Goal: Transaction & Acquisition: Purchase product/service

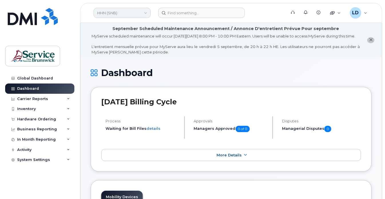
click at [119, 15] on link "HHN (SNB)" at bounding box center [122, 13] width 57 height 10
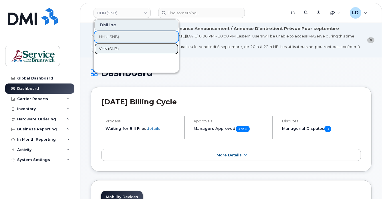
click at [105, 49] on span "VHN (SNB)" at bounding box center [109, 49] width 20 height 6
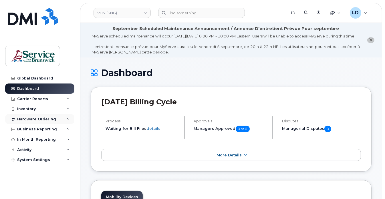
click at [15, 118] on div at bounding box center [13, 119] width 6 height 5
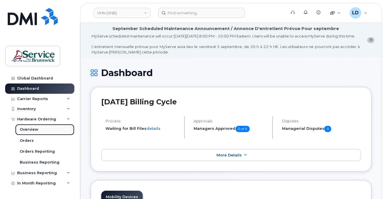
click at [25, 128] on div "Overview" at bounding box center [29, 129] width 19 height 5
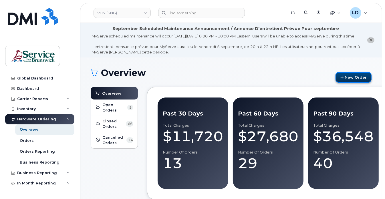
click at [346, 82] on link "New Order" at bounding box center [353, 77] width 36 height 11
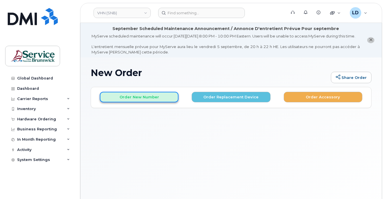
click at [136, 102] on button "Order New Number" at bounding box center [139, 97] width 79 height 11
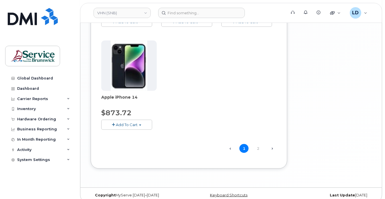
scroll to position [629, 0]
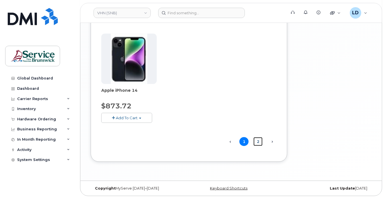
click at [258, 145] on link "2" at bounding box center [257, 141] width 9 height 9
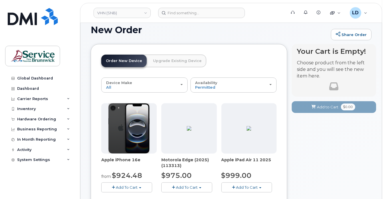
scroll to position [71, 0]
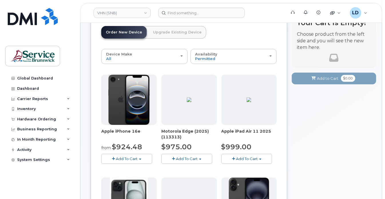
click at [122, 161] on span "Add To Cart" at bounding box center [127, 158] width 22 height 5
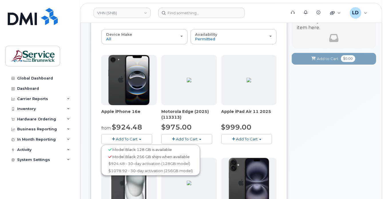
scroll to position [100, 0]
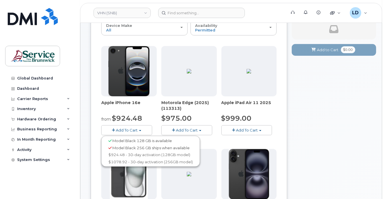
click at [120, 143] on span "Model Black 128 GB is available" at bounding box center [141, 140] width 59 height 5
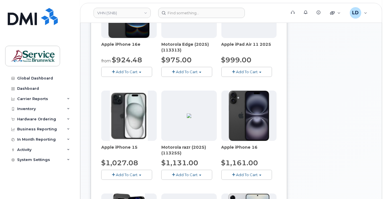
scroll to position [157, 0]
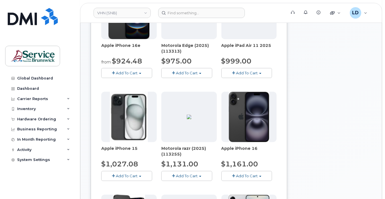
click at [134, 75] on span "Add To Cart" at bounding box center [127, 73] width 22 height 5
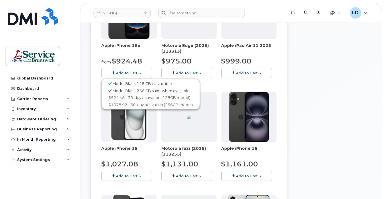
click at [142, 86] on span "Model Black 128 GB is available" at bounding box center [141, 83] width 59 height 5
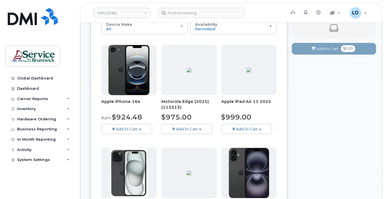
scroll to position [114, 0]
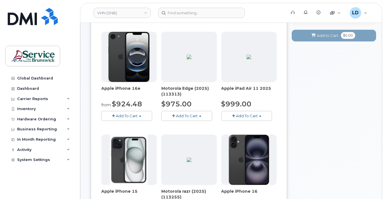
click at [131, 118] on span "Add To Cart" at bounding box center [127, 116] width 22 height 5
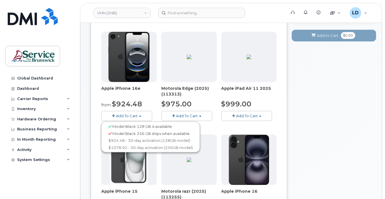
click at [110, 128] on span at bounding box center [109, 127] width 3 height 4
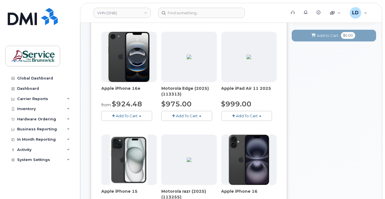
click at [118, 118] on span "Add To Cart" at bounding box center [127, 116] width 22 height 5
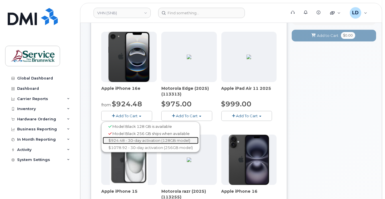
click at [136, 144] on link "$924.48 - 30-day activation (128GB model)" at bounding box center [151, 140] width 96 height 7
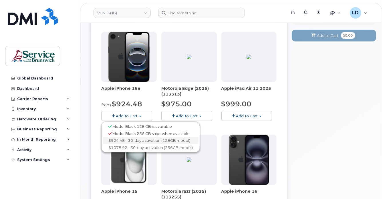
scroll to position [50, 0]
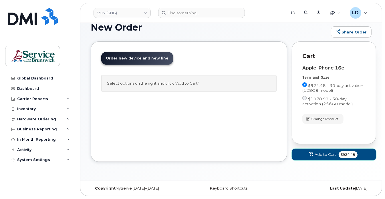
click at [311, 154] on icon at bounding box center [311, 155] width 4 height 4
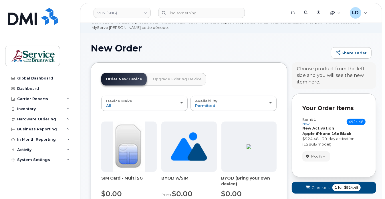
scroll to position [89, 0]
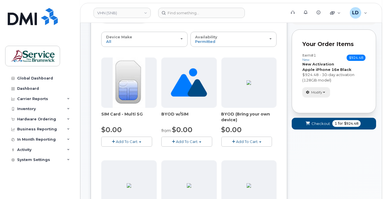
click at [324, 93] on span "button" at bounding box center [324, 92] width 2 height 1
click at [349, 83] on div "$924.48 - 30-day activation (128GB model)" at bounding box center [333, 77] width 63 height 11
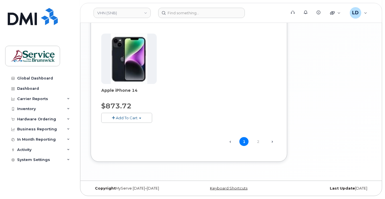
scroll to position [632, 0]
click at [258, 140] on link "2" at bounding box center [257, 141] width 9 height 9
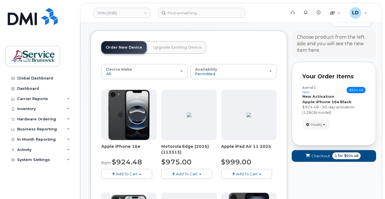
scroll to position [57, 0]
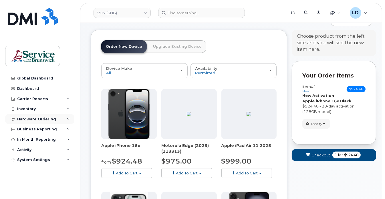
click at [41, 119] on div "Hardware Ordering" at bounding box center [36, 119] width 39 height 5
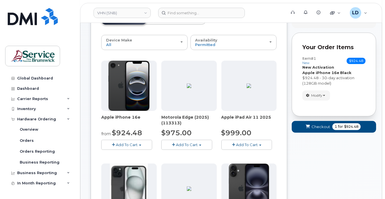
scroll to position [86, 0]
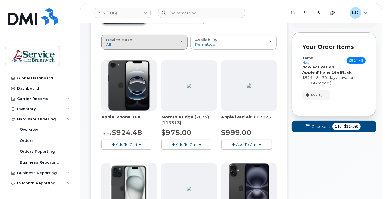
click at [182, 47] on div "Device Make All Aircard Android Cell Phone iPhone Tablet Unknown" at bounding box center [144, 42] width 77 height 9
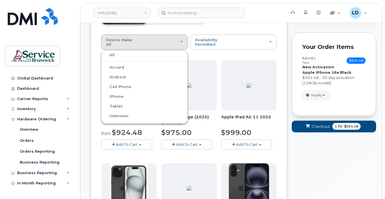
click at [263, 30] on header "Order New Device Upgrade Existing Device Order new device and new line Order ne…" at bounding box center [188, 23] width 175 height 23
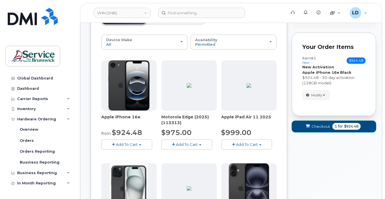
click at [314, 129] on span "Checkout" at bounding box center [320, 126] width 19 height 5
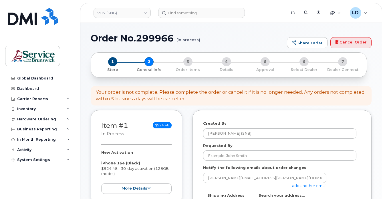
select select
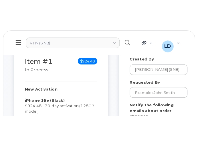
scroll to position [172, 0]
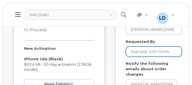
click at [142, 57] on input "Requested By" at bounding box center [154, 52] width 56 height 10
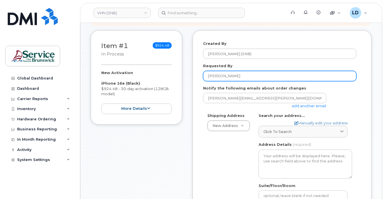
scroll to position [114, 0]
type input "[PERSON_NAME]"
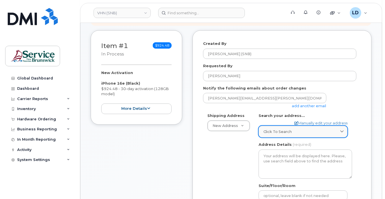
click at [344, 134] on icon at bounding box center [342, 132] width 4 height 4
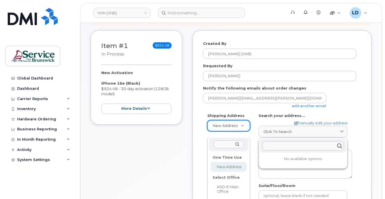
click at [223, 144] on input "text" at bounding box center [228, 144] width 31 height 8
type input "1"
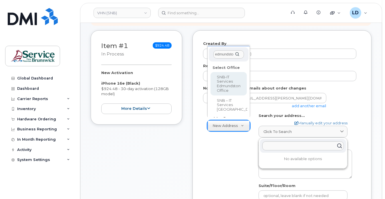
type input "edmundston"
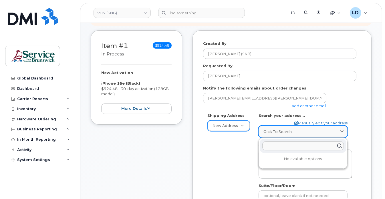
click at [275, 134] on span "Click to search" at bounding box center [277, 131] width 29 height 5
click at [270, 134] on span "Click to search" at bounding box center [277, 131] width 29 height 5
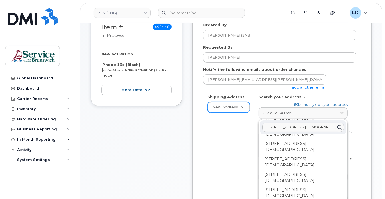
scroll to position [143, 0]
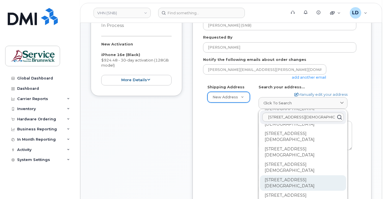
type input "15 rue de l'eglise Edmun"
click at [272, 184] on div "202-15 Rue De l'Église Edmundston NB E3V 1J3" at bounding box center [303, 182] width 86 height 15
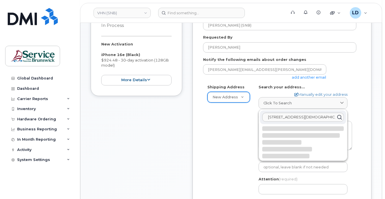
scroll to position [0, 0]
select select
type textarea "202-15 Rue De l'Église EDMUNDSTON NB E3V 1J3 CANADA"
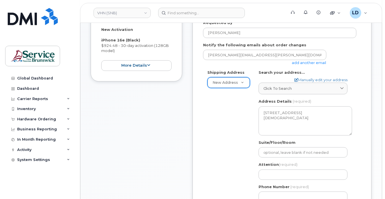
scroll to position [172, 0]
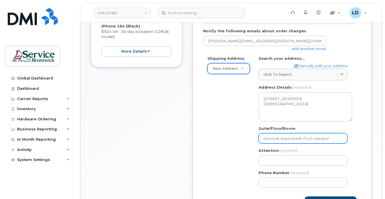
click at [267, 144] on input "Suite/Floor/Room" at bounding box center [302, 138] width 89 height 10
click at [274, 144] on input "Suite/Floor/Room" at bounding box center [302, 138] width 89 height 10
paste input "WO0000000484585"
select select
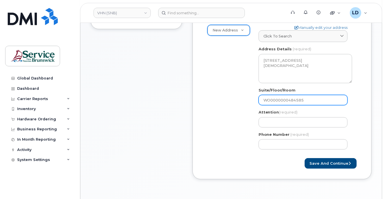
scroll to position [229, 0]
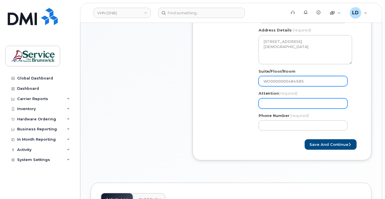
type input "WO0000000484585"
drag, startPoint x: 270, startPoint y: 108, endPoint x: 273, endPoint y: 108, distance: 2.9
click at [270, 108] on input "Attention (required)" at bounding box center [302, 103] width 89 height 10
select select
type input "D"
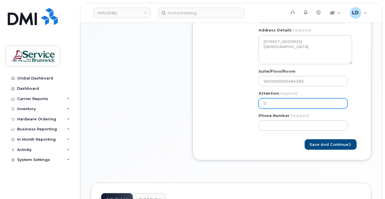
select select
type input "Da"
select select
type input "Dan"
select select
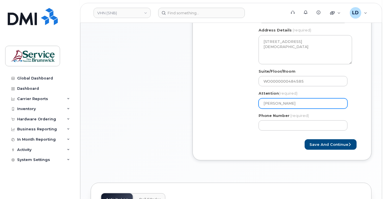
type input "Dani"
select select
type input "Danie"
select select
type input "Daniel"
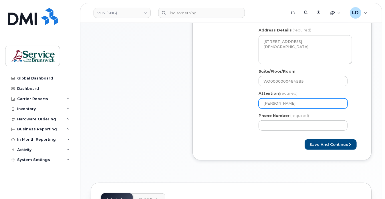
select select
type input "Daniel L"
select select
type input "Daniel Le"
select select
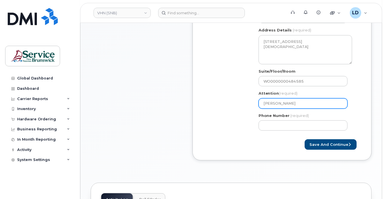
type input "Daniel Lev"
select select
type input "Daniel Leve"
select select
type input "Daniel Leves"
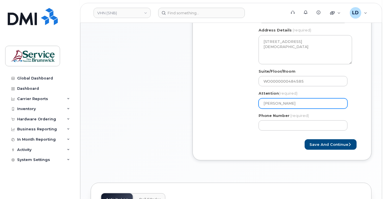
select select
type input "Daniel Levesq"
select select
type input "Daniel Levesqu"
select select
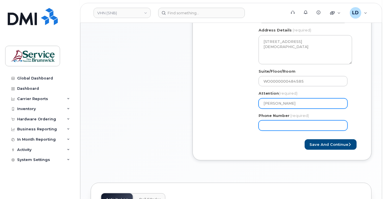
type input "[PERSON_NAME]"
click at [269, 131] on input "Phone Number" at bounding box center [302, 125] width 89 height 10
type input "506838357"
select select
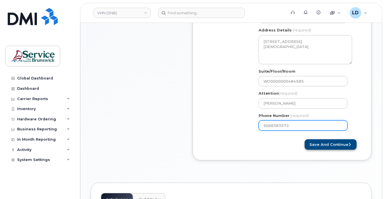
type input "5068383572"
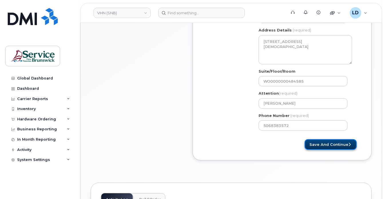
click at [331, 150] on button "Save and Continue" at bounding box center [331, 144] width 52 height 11
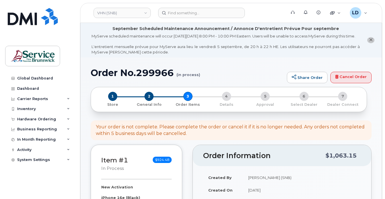
select select
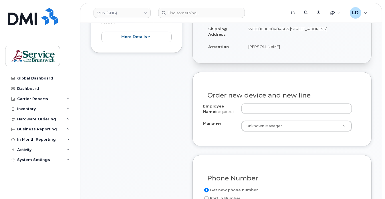
scroll to position [200, 0]
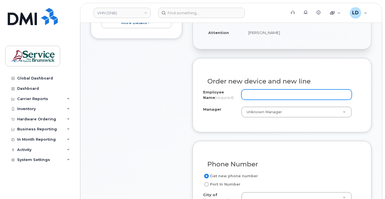
click at [253, 100] on input "Employee Name (required)" at bounding box center [296, 94] width 110 height 10
type input "d"
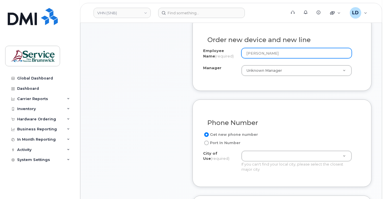
scroll to position [257, 0]
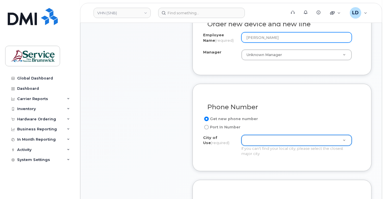
type input "[PERSON_NAME]"
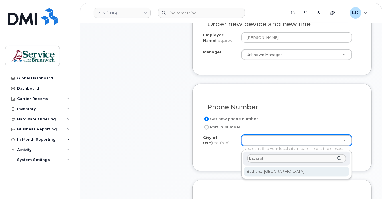
type input "Bathurst"
type input "1368"
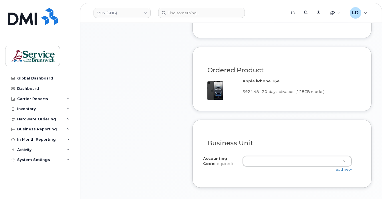
scroll to position [400, 0]
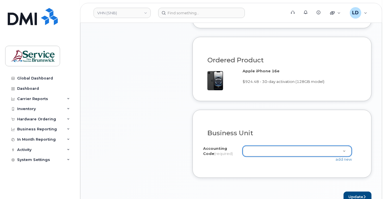
paste input "800.715103110"
type input "800.715103110"
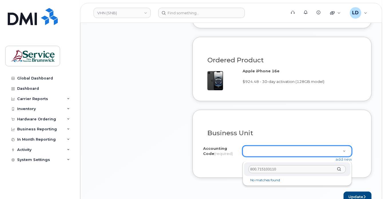
click at [256, 169] on input "800.715103110" at bounding box center [296, 169] width 97 height 8
type input "8001.715103110"
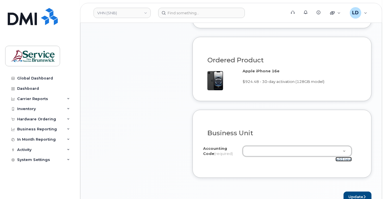
click at [347, 162] on link "add new" at bounding box center [343, 159] width 16 height 5
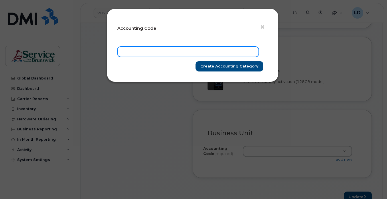
click at [131, 50] on input "text" at bounding box center [187, 52] width 141 height 10
paste input "800.715103110"
click at [128, 51] on input "800.715103110" at bounding box center [187, 52] width 141 height 10
click at [130, 51] on input "800.715103110" at bounding box center [187, 52] width 141 height 10
type input "8001.715103110"
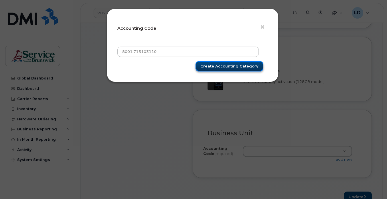
click at [232, 65] on input "Create Accounting category" at bounding box center [229, 66] width 68 height 11
type input "Create Accounting category"
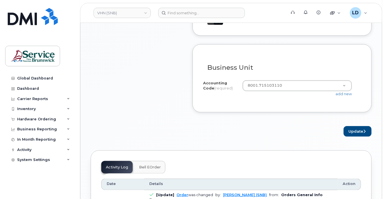
scroll to position [429, 0]
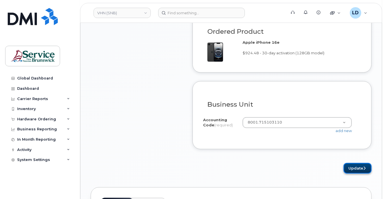
click at [355, 173] on button "Update" at bounding box center [357, 168] width 28 height 11
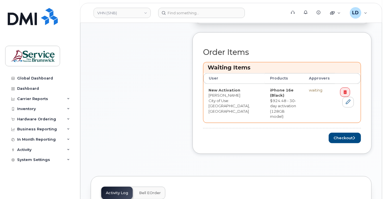
scroll to position [257, 0]
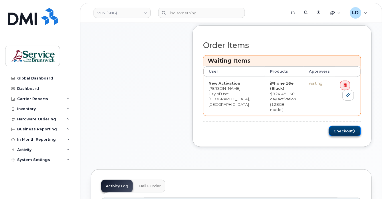
click at [337, 130] on button "Checkout" at bounding box center [345, 131] width 32 height 11
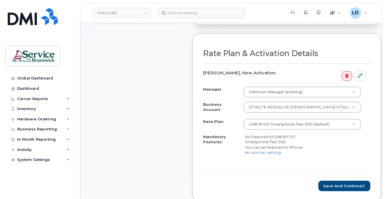
scroll to position [229, 0]
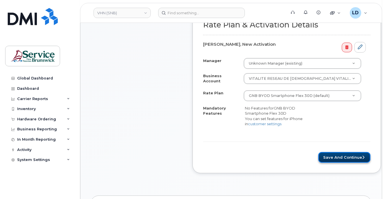
click at [336, 162] on button "Save and Continue" at bounding box center [344, 157] width 52 height 11
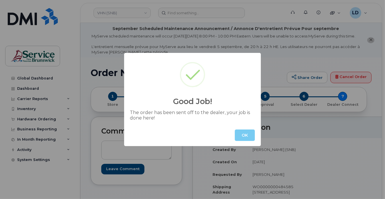
click at [242, 135] on button "OK" at bounding box center [245, 135] width 20 height 11
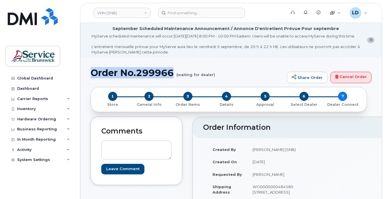
drag, startPoint x: 175, startPoint y: 75, endPoint x: 92, endPoint y: 78, distance: 83.0
click at [92, 78] on h1 "Order No.299966 (waiting for dealer)" at bounding box center [187, 73] width 193 height 10
drag, startPoint x: 92, startPoint y: 78, endPoint x: 101, endPoint y: 76, distance: 9.6
copy h1 "Order No.299966"
click at [22, 87] on div "Dashboard" at bounding box center [28, 88] width 22 height 5
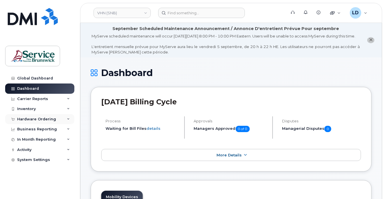
click at [20, 118] on div "Hardware Ordering" at bounding box center [36, 119] width 39 height 5
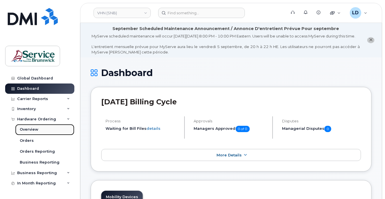
click at [35, 130] on div "Overview" at bounding box center [29, 129] width 19 height 5
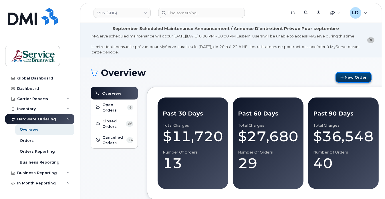
click at [347, 81] on link "New Order" at bounding box center [353, 77] width 36 height 11
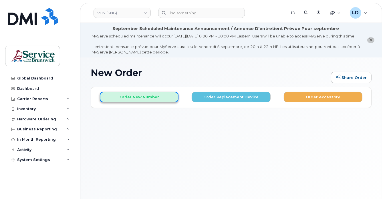
click at [122, 102] on button "Order New Number" at bounding box center [139, 97] width 79 height 11
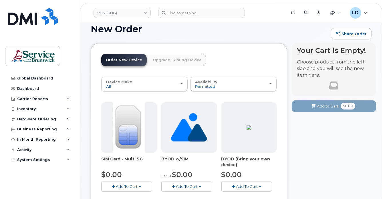
scroll to position [57, 0]
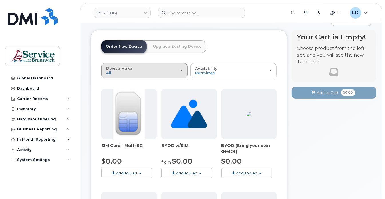
click at [146, 75] on div "Device Make All Aircard Android Cell Phone iPhone Tablet Unknown" at bounding box center [144, 70] width 77 height 9
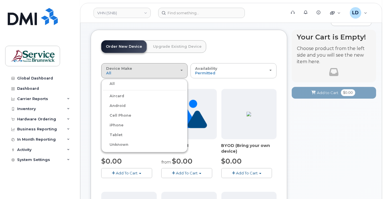
click at [123, 109] on label "Android" at bounding box center [114, 105] width 23 height 7
click at [0, 0] on input "Android" at bounding box center [0, 0] width 0 height 0
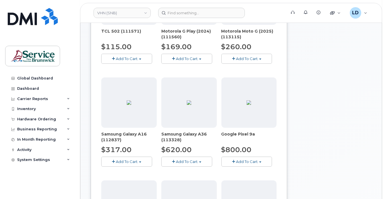
scroll to position [200, 0]
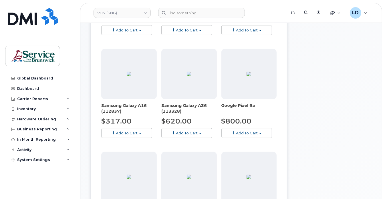
click at [183, 135] on span "Add To Cart" at bounding box center [187, 133] width 22 height 5
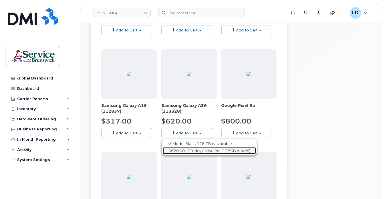
click at [198, 154] on link "$620.00 - 30-day activation (128GB model)" at bounding box center [209, 150] width 93 height 7
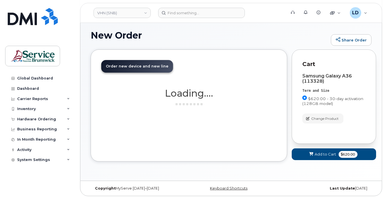
scroll to position [43, 0]
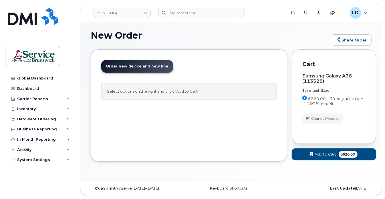
click at [316, 153] on span "Add to Cart" at bounding box center [325, 154] width 21 height 5
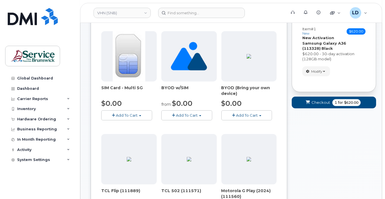
scroll to position [129, 0]
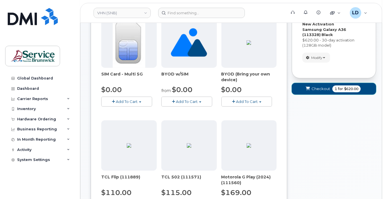
click at [315, 91] on span "Checkout" at bounding box center [320, 88] width 19 height 5
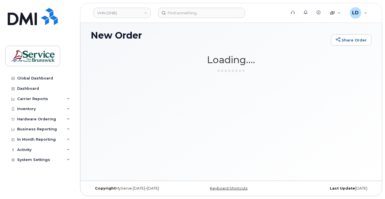
scroll to position [43, 0]
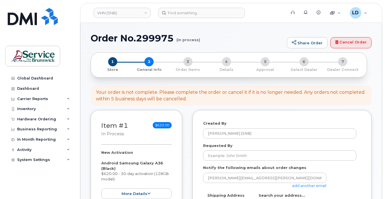
select select
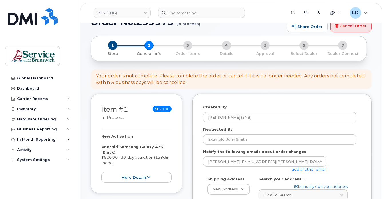
scroll to position [57, 0]
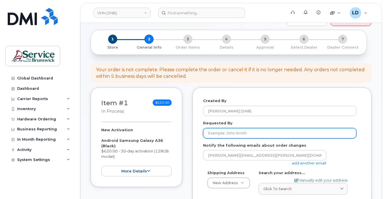
click at [223, 137] on input "Requested By" at bounding box center [279, 133] width 153 height 10
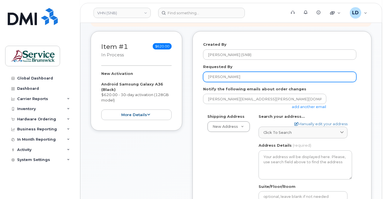
scroll to position [114, 0]
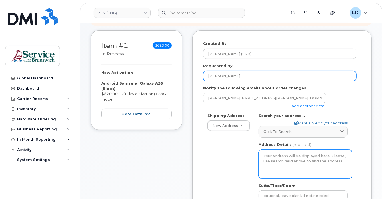
type input "[PERSON_NAME]"
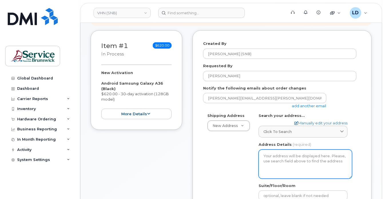
click at [269, 162] on textarea "Address Details" at bounding box center [305, 164] width 94 height 29
click at [270, 161] on textarea "Address Details" at bounding box center [305, 164] width 94 height 29
click at [288, 166] on textarea "Address Details" at bounding box center [305, 164] width 94 height 29
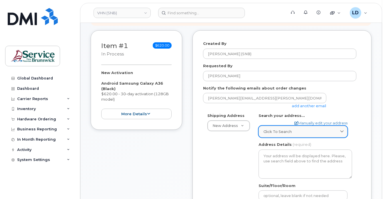
click at [276, 134] on span "Click to search" at bounding box center [277, 131] width 29 height 5
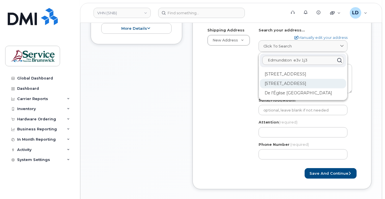
scroll to position [200, 0]
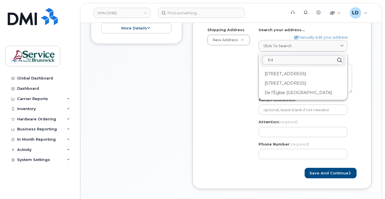
type input "E"
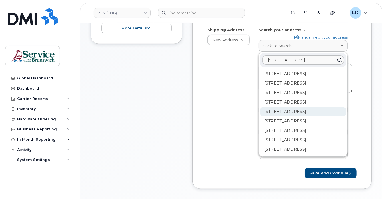
scroll to position [29, 0]
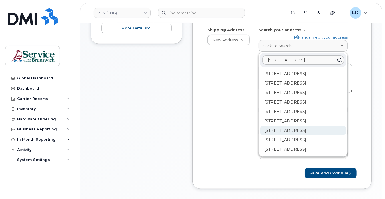
type input "15 rue de l'eglise Edmundston"
click at [282, 135] on div "202-15 Rue De l'Église Edmundston NB E3V 1J3" at bounding box center [303, 130] width 86 height 9
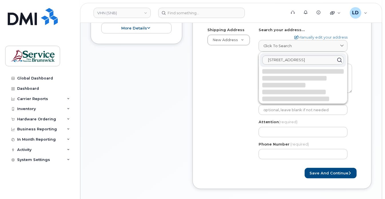
select select
type textarea "202-15 Rue De l'Église EDMUNDSTON NB E3V 1J3 CANADA"
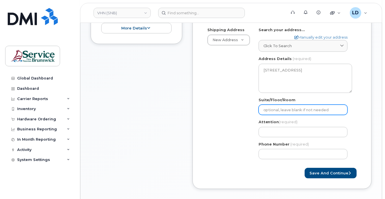
click at [268, 115] on input "Suite/Floor/Room" at bounding box center [302, 110] width 89 height 10
click at [268, 112] on input "Suite/Floor/Room" at bounding box center [302, 110] width 89 height 10
paste input "WO0000000480725"
select select
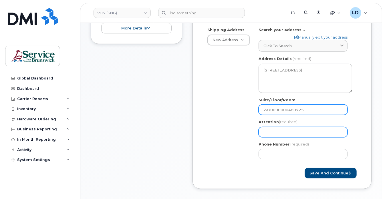
type input "WO0000000480725"
click at [267, 136] on input "Attention (required)" at bounding box center [302, 132] width 89 height 10
select select
type input "D"
select select
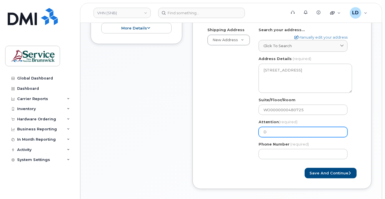
type input "Da"
select select
type input "Dan"
select select
type input "Dani"
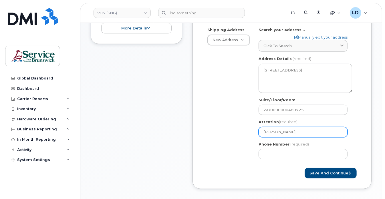
select select
type input "Danie"
select select
type input "Daniel"
select select
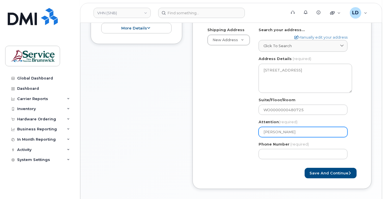
type input "Daniel L"
select select
type input "Daniel Le"
select select
type input "[PERSON_NAME]"
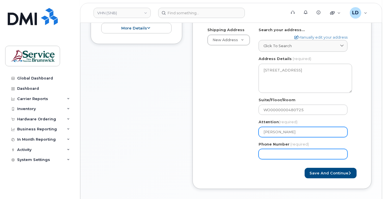
type input "5068383572"
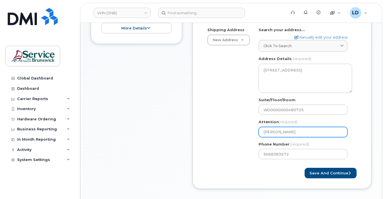
select select
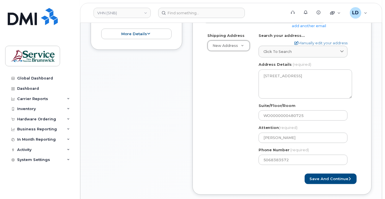
scroll to position [229, 0]
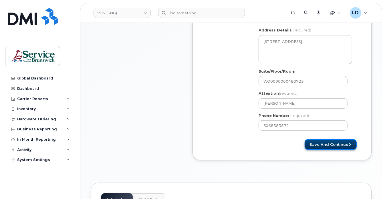
click at [320, 150] on button "Save and Continue" at bounding box center [331, 144] width 52 height 11
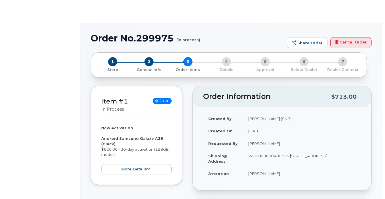
radio input "true"
select select
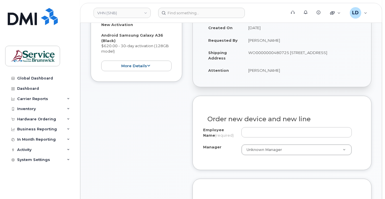
scroll to position [172, 0]
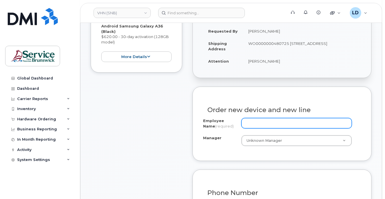
click at [254, 128] on input "Employee Name (required)" at bounding box center [296, 123] width 110 height 10
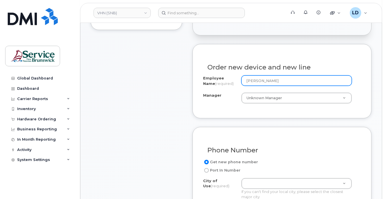
scroll to position [229, 0]
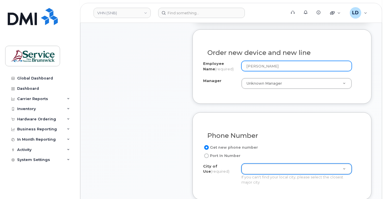
type input "[PERSON_NAME]"
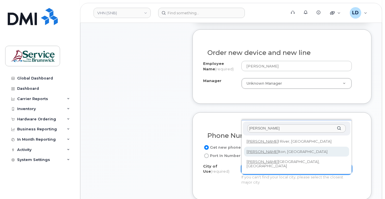
type input "[PERSON_NAME]"
type input "1446"
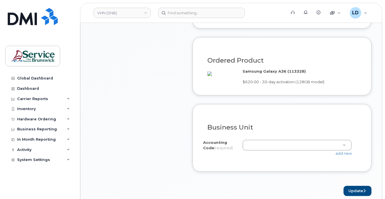
scroll to position [400, 0]
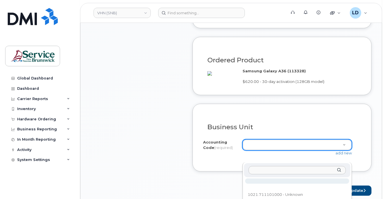
drag, startPoint x: 264, startPoint y: 156, endPoint x: 278, endPoint y: 152, distance: 14.4
click at [257, 170] on input "text" at bounding box center [296, 170] width 97 height 8
paste input "5201.715761010"
type input "5201.715761010"
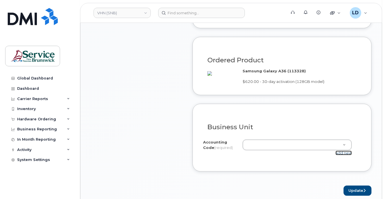
click at [343, 155] on link "add new" at bounding box center [343, 153] width 16 height 5
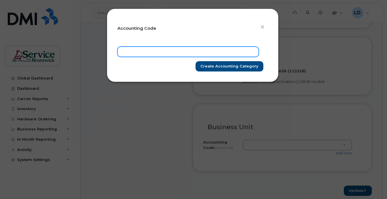
click at [140, 50] on input "text" at bounding box center [187, 52] width 141 height 10
paste input "5201.715761010"
type input "5201.715761010"
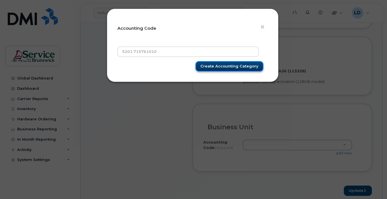
click at [237, 65] on input "Create Accounting category" at bounding box center [229, 66] width 68 height 11
type input "Create Accounting category"
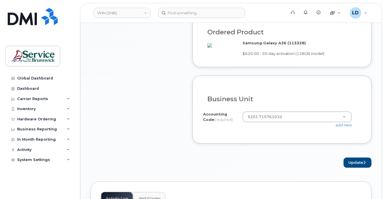
scroll to position [429, 0]
click at [350, 168] on button "Update" at bounding box center [357, 162] width 28 height 11
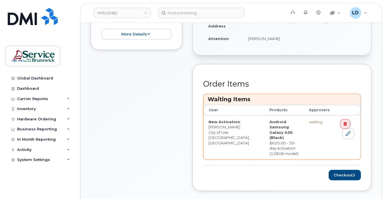
scroll to position [229, 0]
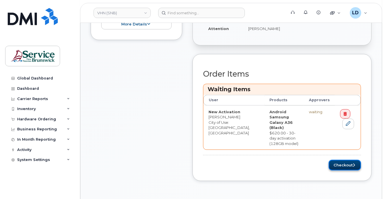
click at [336, 160] on button "Checkout" at bounding box center [345, 165] width 32 height 11
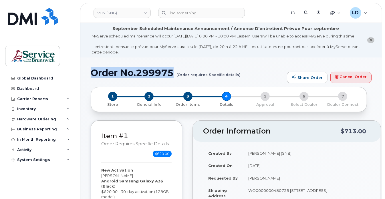
drag, startPoint x: 175, startPoint y: 76, endPoint x: 93, endPoint y: 80, distance: 82.2
click at [93, 78] on h1 "Order No.299975 (Order requires Specific details)" at bounding box center [187, 73] width 193 height 10
drag, startPoint x: 93, startPoint y: 80, endPoint x: 125, endPoint y: 77, distance: 32.2
copy h1 "Order No.299975"
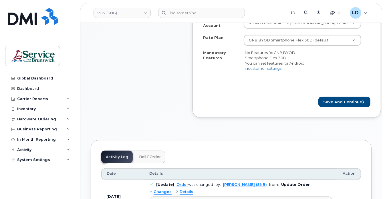
scroll to position [286, 0]
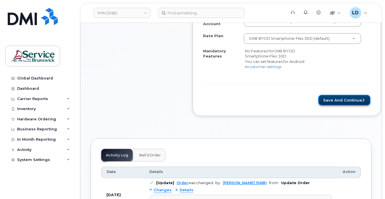
click at [323, 104] on button "Save and Continue" at bounding box center [344, 100] width 52 height 11
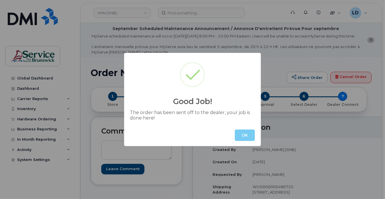
click at [245, 133] on button "OK" at bounding box center [245, 135] width 20 height 11
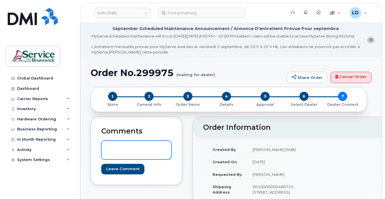
click at [113, 156] on textarea at bounding box center [136, 150] width 70 height 19
click at [121, 152] on textarea at bounding box center [136, 150] width 70 height 19
paste textarea "DWP Request ID: 573124"
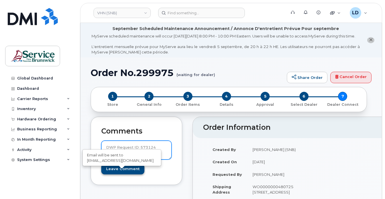
type textarea "DWP Request ID: 573124"
click at [123, 174] on input "Leave Comment" at bounding box center [122, 169] width 43 height 11
type input "Create Event"
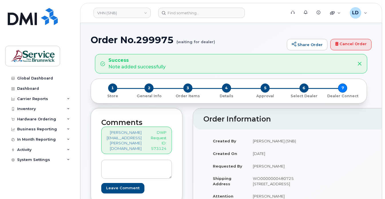
scroll to position [29, 0]
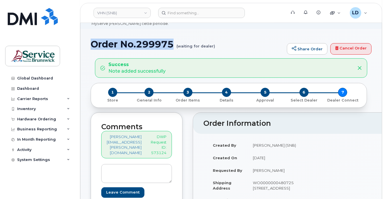
drag, startPoint x: 174, startPoint y: 47, endPoint x: 92, endPoint y: 48, distance: 82.1
click at [92, 48] on h1 "Order No.299975 (waiting for dealer)" at bounding box center [187, 44] width 193 height 10
drag, startPoint x: 92, startPoint y: 48, endPoint x: 122, endPoint y: 49, distance: 29.2
copy h1 "Order No.299975"
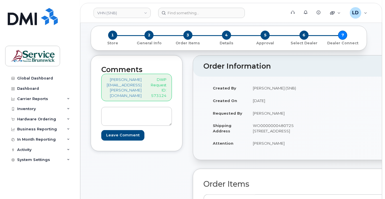
scroll to position [0, 0]
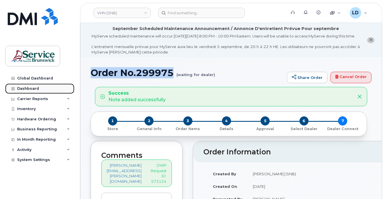
click at [34, 88] on div "Dashboard" at bounding box center [28, 88] width 22 height 5
